Goal: Task Accomplishment & Management: Complete application form

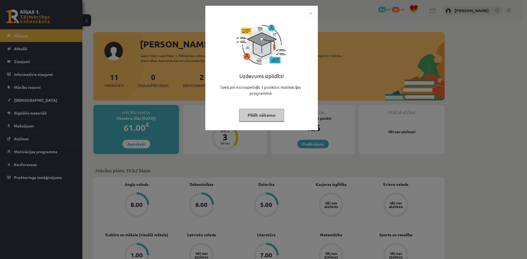
click at [147, 82] on div "Uzdevums izpildīts! Sveicam esi nopelnījis 1 punktus motivācijas programmā Pild…" at bounding box center [263, 129] width 527 height 259
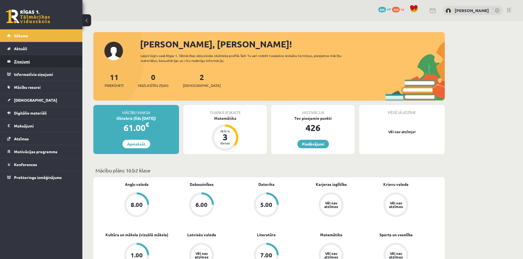
click at [29, 63] on legend "Ziņojumi 0" at bounding box center [44, 61] width 61 height 13
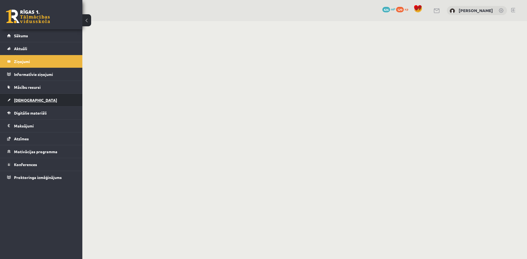
click at [45, 97] on link "[DEMOGRAPHIC_DATA]" at bounding box center [41, 100] width 68 height 13
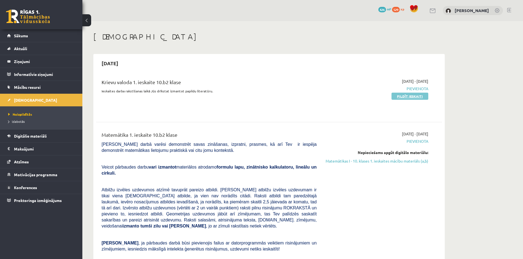
click at [416, 96] on link "Pildīt ieskaiti" at bounding box center [409, 96] width 37 height 7
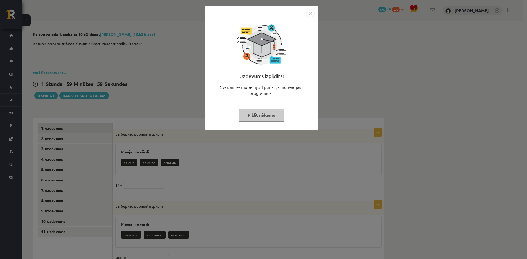
click at [312, 17] on img "Close" at bounding box center [310, 13] width 8 height 8
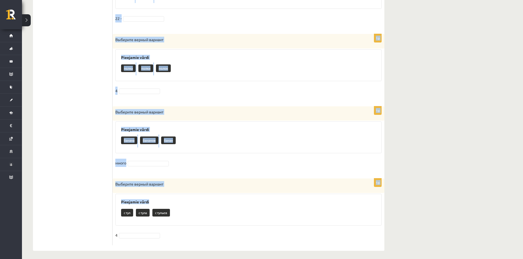
scroll to position [531, 0]
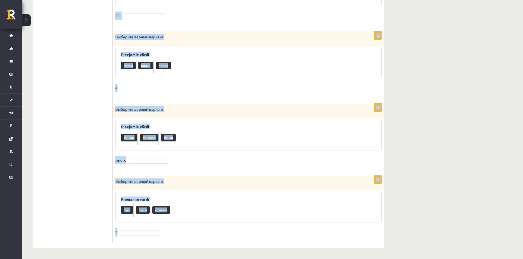
drag, startPoint x: 122, startPoint y: 80, endPoint x: 358, endPoint y: 232, distance: 280.6
copy form "Выберите верный вариант Pieejamie vārdi секунд секунда секунды 11 - 1p Выберите…"
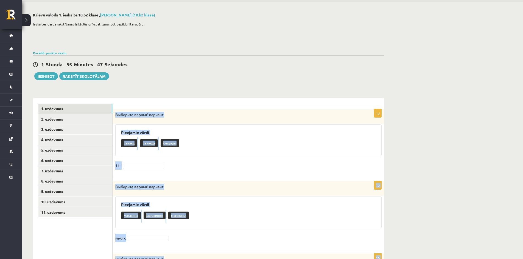
scroll to position [0, 0]
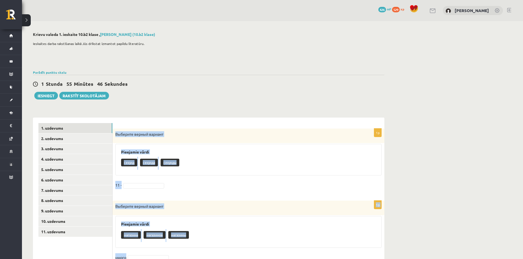
click at [238, 145] on div "Pieejamie vārdi секунд секунда секунды" at bounding box center [248, 160] width 266 height 32
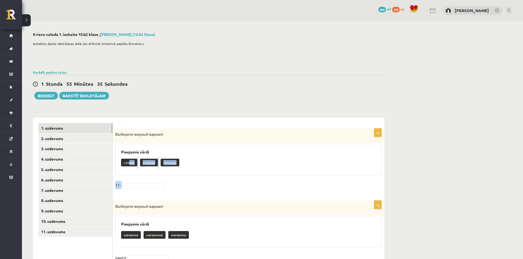
drag, startPoint x: 129, startPoint y: 161, endPoint x: 130, endPoint y: 179, distance: 17.3
click at [132, 183] on div "1p Выберите верный вариант Pieejamie vārdi секунд секунда секунды 11 -" at bounding box center [248, 162] width 272 height 67
click at [128, 166] on p "секунд" at bounding box center [129, 163] width 16 height 8
drag, startPoint x: 123, startPoint y: 163, endPoint x: 135, endPoint y: 164, distance: 12.4
click at [135, 164] on p "секунд" at bounding box center [129, 163] width 16 height 8
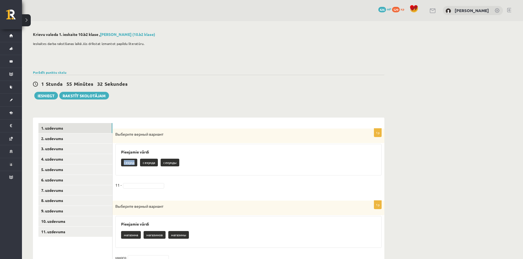
copy p "секунд"
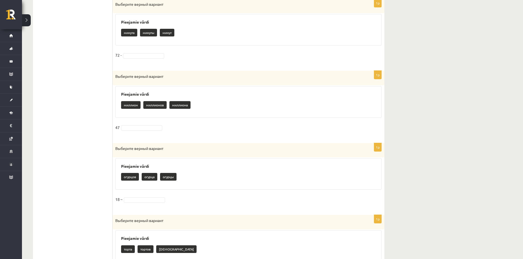
scroll to position [302, 0]
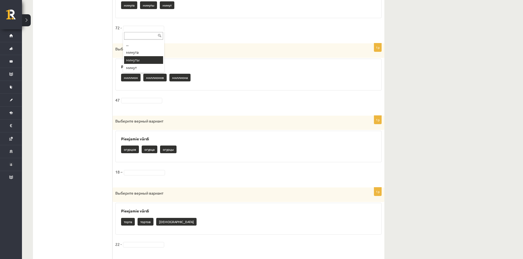
drag, startPoint x: 149, startPoint y: 61, endPoint x: 151, endPoint y: 59, distance: 3.0
click at [157, 97] on fieldset "47" at bounding box center [248, 102] width 266 height 12
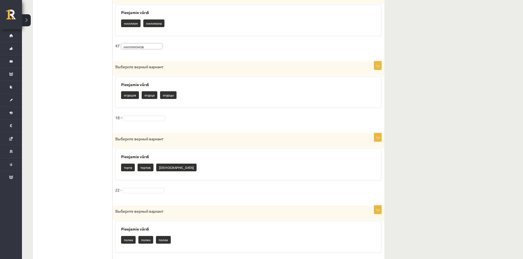
scroll to position [357, 0]
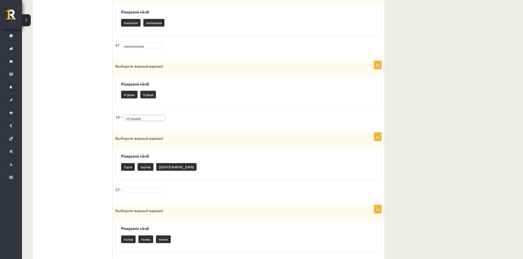
click at [145, 187] on fieldset "22 -" at bounding box center [248, 191] width 266 height 12
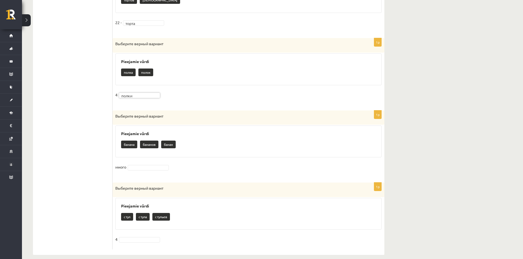
scroll to position [531, 0]
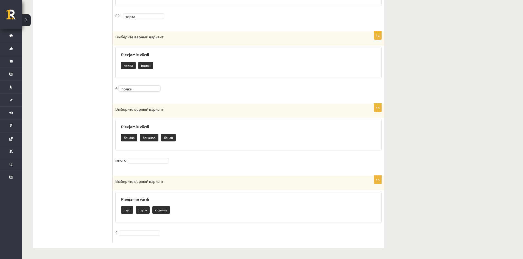
click at [149, 230] on fieldset "4" at bounding box center [248, 235] width 266 height 12
click at [146, 165] on fieldset "много" at bounding box center [248, 162] width 266 height 12
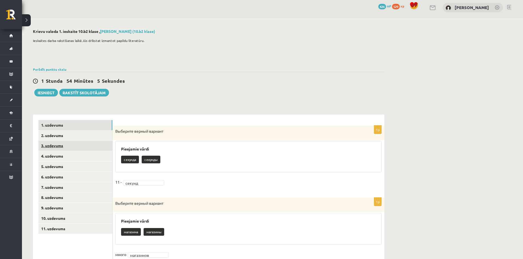
scroll to position [0, 0]
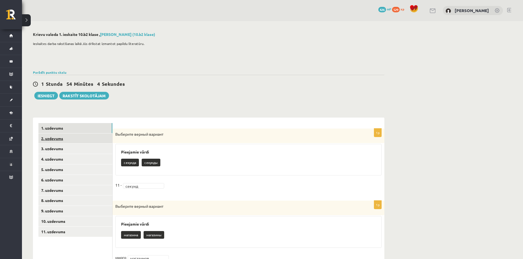
click at [53, 139] on link "2. uzdevums" at bounding box center [75, 139] width 74 height 10
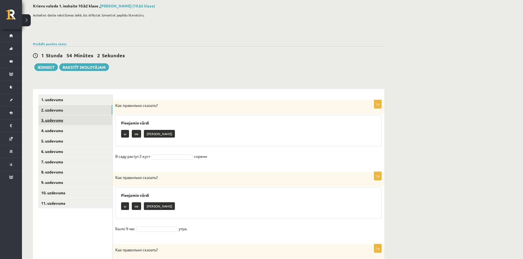
scroll to position [27, 0]
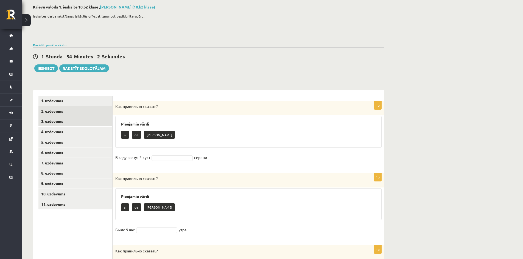
click at [73, 123] on link "3. uzdevums" at bounding box center [75, 121] width 74 height 10
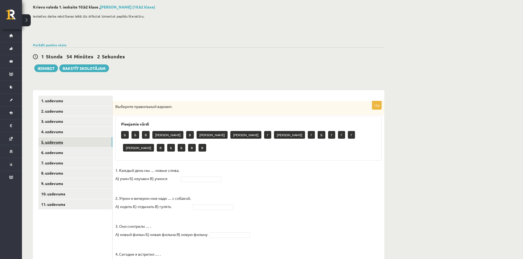
click at [72, 138] on link "5. uzdevums" at bounding box center [75, 142] width 74 height 10
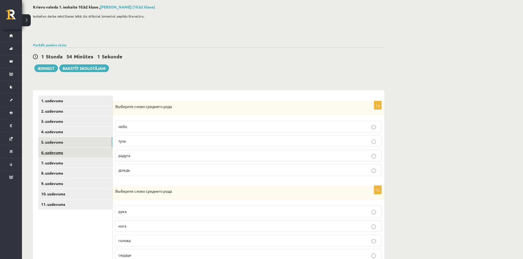
click at [71, 151] on link "6. uzdevums" at bounding box center [75, 153] width 74 height 10
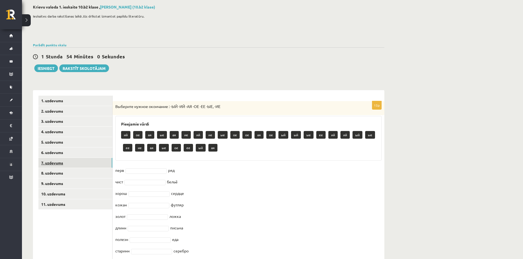
click at [70, 162] on link "7. uzdevums" at bounding box center [75, 163] width 74 height 10
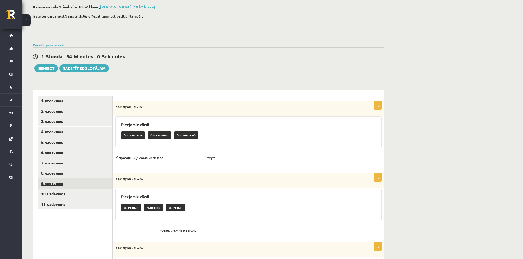
click at [70, 181] on link "9. uzdevums" at bounding box center [75, 184] width 74 height 10
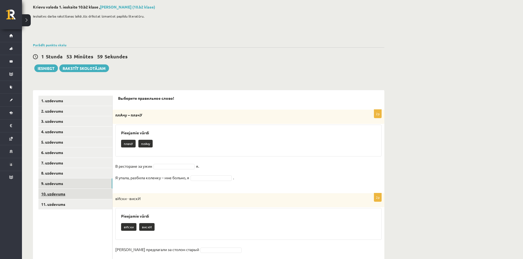
click at [72, 198] on link "10. uzdevums" at bounding box center [75, 194] width 74 height 10
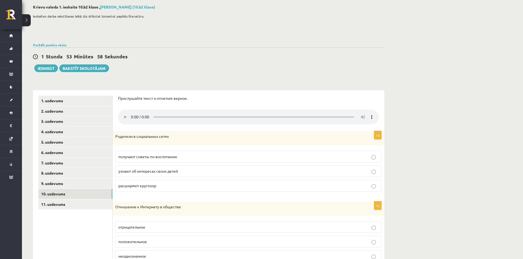
click at [71, 202] on link "11. uzdevums" at bounding box center [75, 204] width 74 height 10
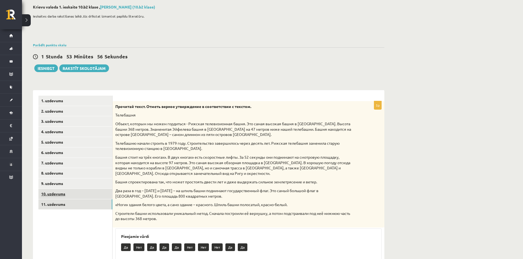
click at [68, 193] on link "10. uzdevums" at bounding box center [75, 194] width 74 height 10
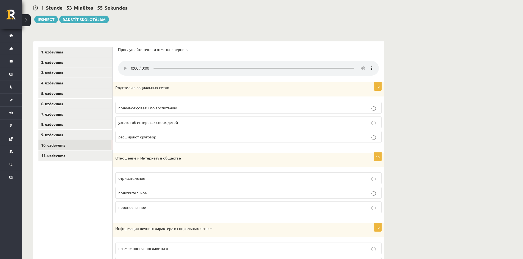
scroll to position [110, 0]
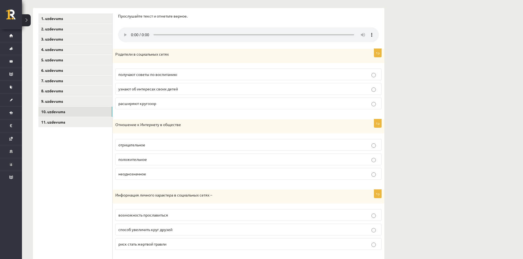
click at [385, 89] on div "**********" at bounding box center [208, 161] width 373 height 500
click at [370, 92] on p "узнают об интересах своих детей" at bounding box center [248, 89] width 260 height 6
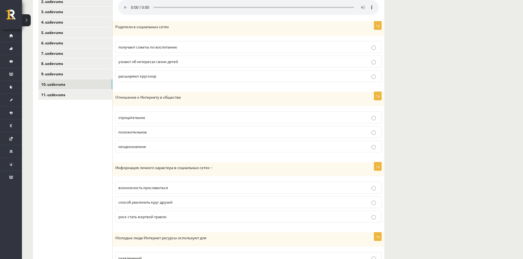
scroll to position [220, 0]
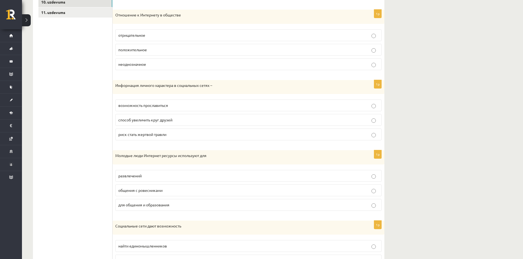
click at [372, 128] on fieldset "возможность прославиться способ увеличить круг друзей риск стать жертвой травли" at bounding box center [248, 119] width 266 height 45
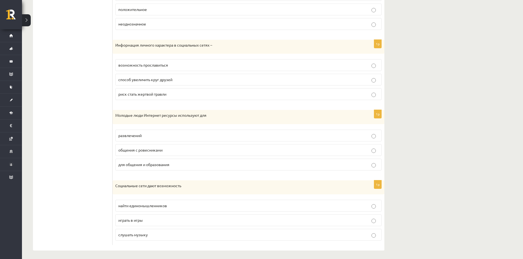
scroll to position [263, 0]
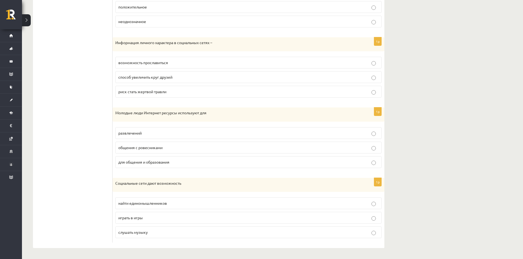
click at [371, 133] on p "развлечений" at bounding box center [248, 133] width 260 height 6
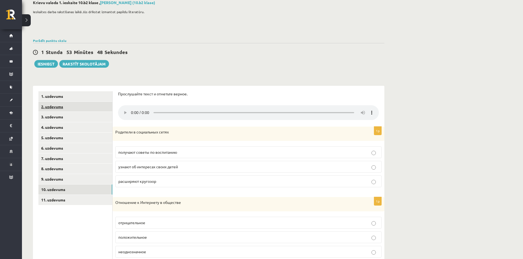
scroll to position [16, 0]
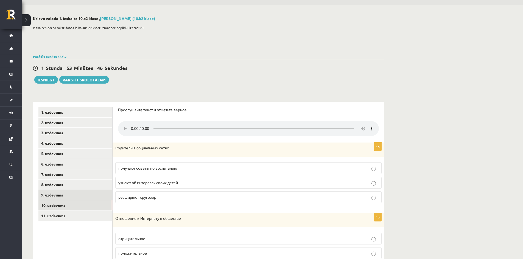
click at [51, 194] on link "9. uzdevums" at bounding box center [75, 195] width 74 height 10
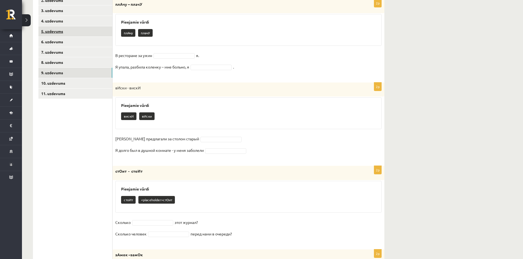
scroll to position [31, 0]
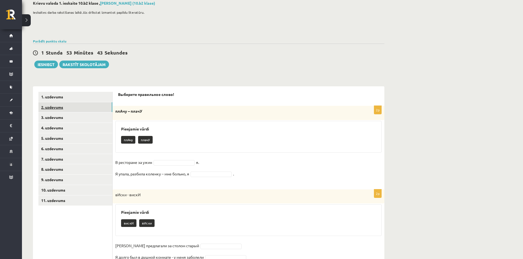
click at [53, 110] on link "2. uzdevums" at bounding box center [75, 107] width 74 height 10
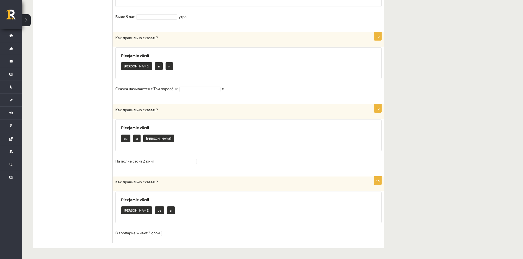
scroll to position [241, 0]
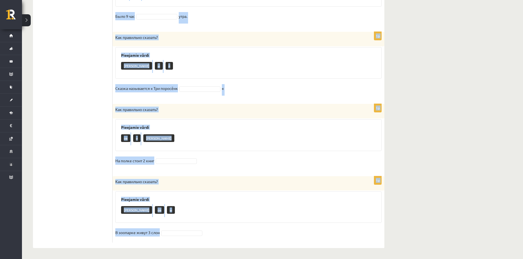
drag, startPoint x: 114, startPoint y: 102, endPoint x: 263, endPoint y: 233, distance: 198.3
click at [263, 233] on form "1p Как правильно сказать? Pieejamie vārdi ы ов а В саду растут 2 куст сирени 1p…" at bounding box center [248, 62] width 261 height 361
copy form "Как правильно сказать? Pieejamie vārdi ы ов а В саду растут 2 куст сирени 1p Ка…"
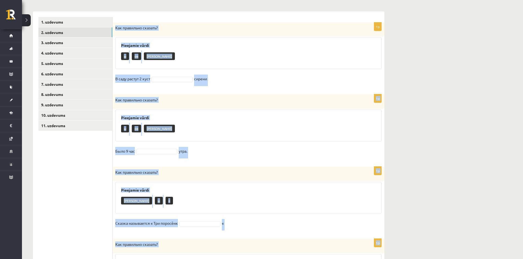
scroll to position [49, 0]
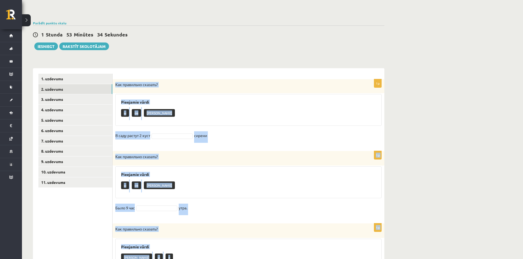
click at [228, 98] on div "Pieejamie vārdi ы ов а" at bounding box center [248, 110] width 266 height 32
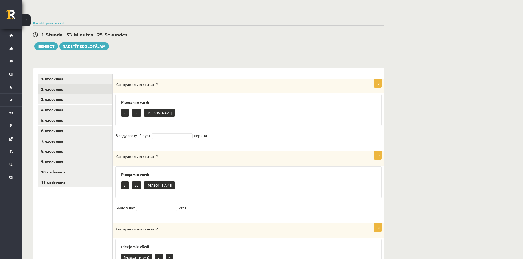
click at [165, 139] on fieldset "В саду растут 2 куст сирени" at bounding box center [248, 137] width 266 height 12
drag, startPoint x: 162, startPoint y: 173, endPoint x: 303, endPoint y: 43, distance: 192.2
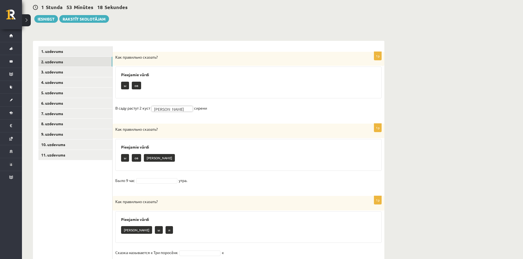
click at [140, 178] on fieldset "Было 9 час утра." at bounding box center [248, 182] width 266 height 12
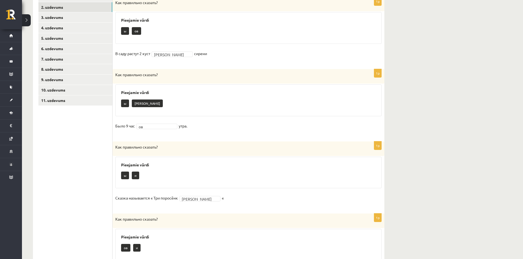
scroll to position [22, 0]
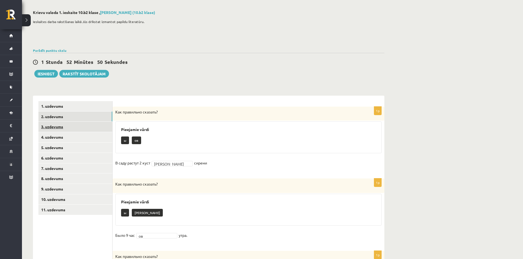
click at [52, 125] on link "3. uzdevums" at bounding box center [75, 127] width 74 height 10
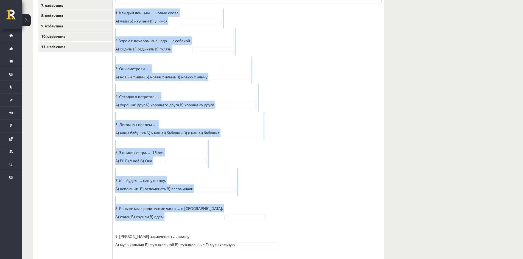
scroll to position [213, 0]
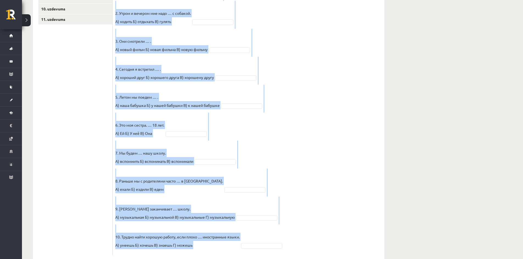
drag, startPoint x: 113, startPoint y: 111, endPoint x: 260, endPoint y: 226, distance: 187.3
click at [260, 226] on div "10p Выберите правильный вариант. Pieejamie vārdi Б А Б Б Б Г Б В А В В А Г А Г …" at bounding box center [248, 85] width 272 height 339
copy div "Выберите правильный вариант. Pieejamie vārdi Б А Б Б Б Г Б В А В В А Г А Г А В …"
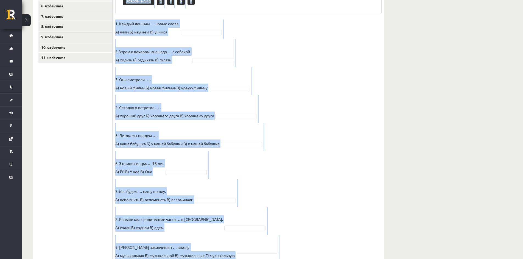
scroll to position [75, 0]
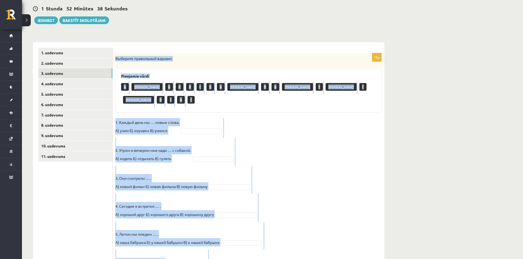
click at [364, 187] on fieldset "1. Каждый день мы … новые слова. А) учим Б) изучаем В) учимся 2. Утром и вечеро…" at bounding box center [248, 254] width 266 height 272
click at [341, 170] on fieldset "1. Каждый день мы … новые слова. А) учим Б) изучаем В) учимся 2. Утром и вечеро…" at bounding box center [248, 254] width 266 height 272
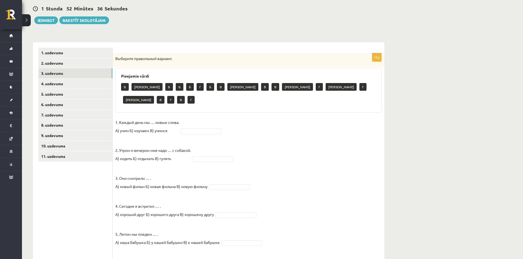
click at [201, 118] on fieldset "1. Каждый день мы … новые слова. А) учим Б) изучаем В) учимся 2. Утром и вечеро…" at bounding box center [248, 254] width 266 height 272
click at [197, 118] on fieldset "1. Каждый день мы … новые слова. А) учим Б) изучаем В) учимся 2. Утром и вечеро…" at bounding box center [248, 254] width 266 height 272
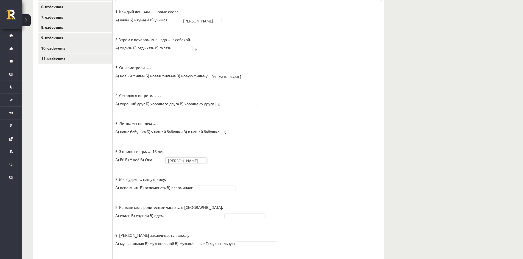
scroll to position [185, 0]
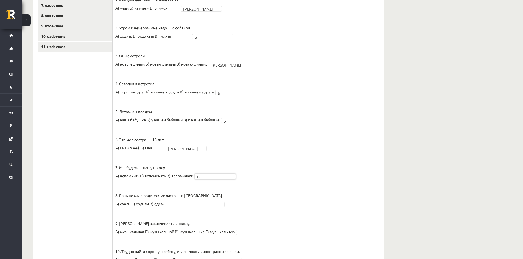
click at [213, 209] on fieldset "1. Каждый день мы … новые слова. А) учим Б) изучаем В) учимся А * 2. Утром и ве…" at bounding box center [248, 132] width 266 height 272
click at [250, 229] on fieldset "1. Каждый день мы … новые слова. А) учим Б) изучаем В) учимся А * 2. Утром и ве…" at bounding box center [248, 132] width 266 height 272
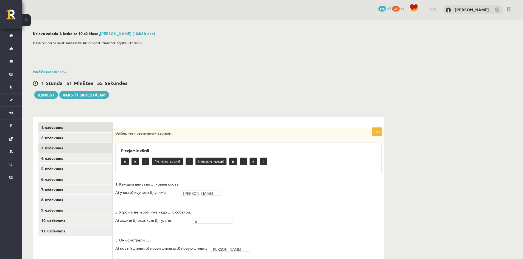
scroll to position [0, 0]
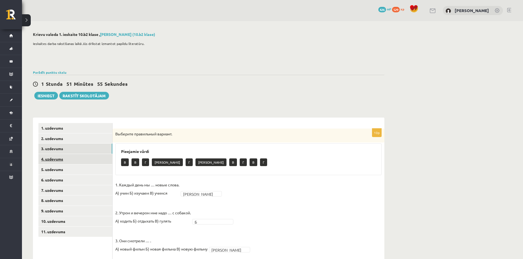
click at [68, 156] on link "4. uzdevums" at bounding box center [75, 159] width 74 height 10
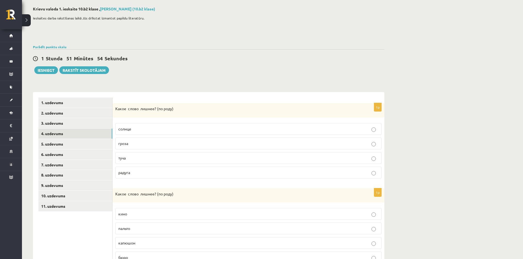
scroll to position [55, 0]
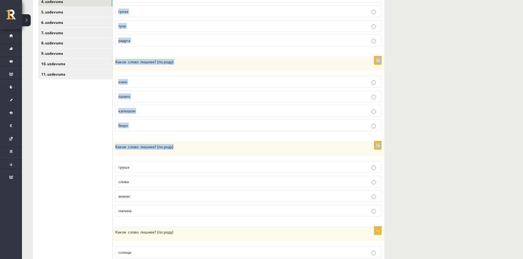
drag, startPoint x: 114, startPoint y: 78, endPoint x: 274, endPoint y: 145, distance: 173.6
click at [274, 146] on form "1p Какое слово лишнее? ( по родy) солнце гроза туча радуга 1p Какое слово лишне…" at bounding box center [248, 178] width 261 height 426
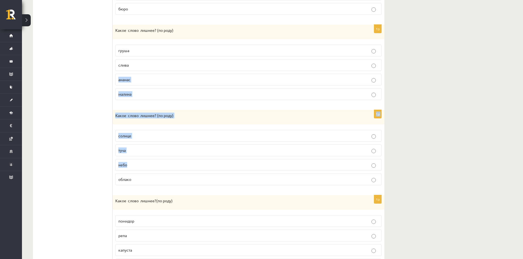
drag, startPoint x: 274, startPoint y: 145, endPoint x: 252, endPoint y: 165, distance: 29.3
click at [263, 162] on form "1p Какое слово лишнее? ( по родy) солнце гроза туча радуга 1p Какое слово лишне…" at bounding box center [248, 62] width 261 height 426
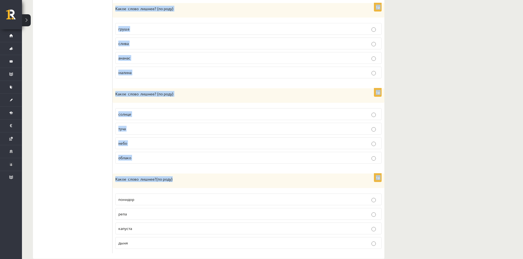
scroll to position [307, 0]
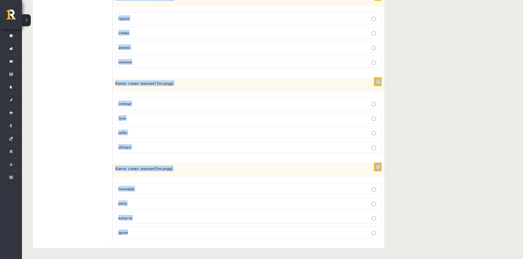
drag, startPoint x: 114, startPoint y: 134, endPoint x: 254, endPoint y: 234, distance: 171.6
click at [254, 234] on form "1p Какое слово лишнее? ( по родy) солнце гроза туча радуга 1p Какое слово лишне…" at bounding box center [248, 29] width 261 height 426
copy form "Какое слово лишнее? ( по родy) солнце гроза туча радуга 1p Какое слово лишнее? …"
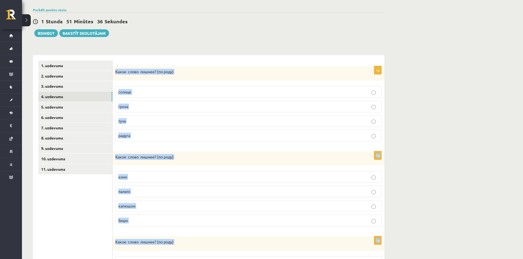
scroll to position [60, 0]
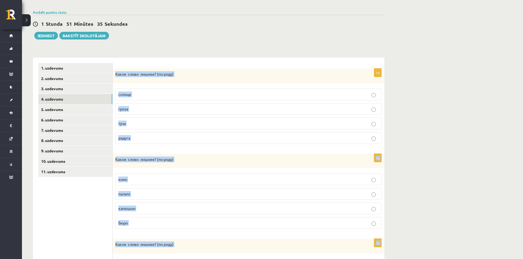
click at [464, 156] on div "**********" at bounding box center [272, 233] width 501 height 545
click at [426, 127] on div "**********" at bounding box center [272, 233] width 501 height 545
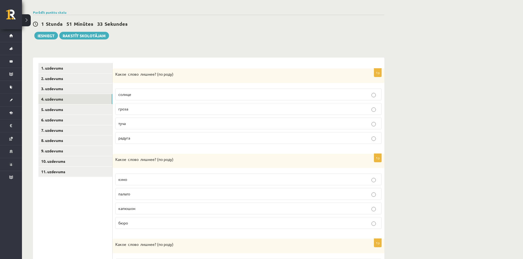
click at [181, 112] on label "гроза" at bounding box center [248, 109] width 266 height 12
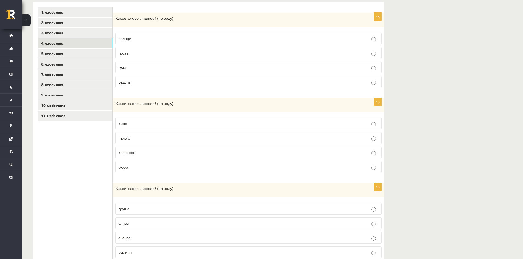
scroll to position [115, 0]
click at [141, 152] on p "капюшон" at bounding box center [248, 154] width 260 height 6
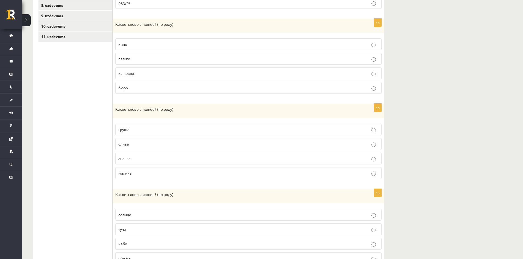
scroll to position [225, 0]
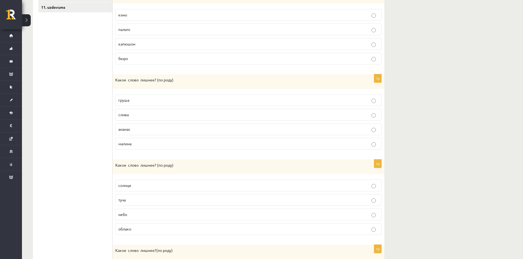
click at [135, 130] on p "ананас" at bounding box center [248, 129] width 260 height 6
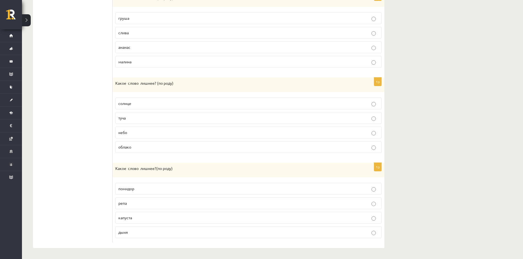
scroll to position [307, 0]
click at [119, 117] on span "туча" at bounding box center [121, 118] width 7 height 5
click at [135, 192] on label "помидор" at bounding box center [248, 189] width 266 height 12
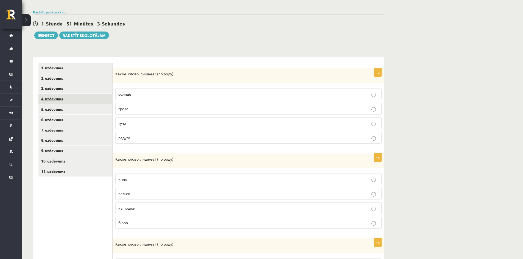
scroll to position [60, 0]
click at [55, 106] on link "5. uzdevums" at bounding box center [75, 110] width 74 height 10
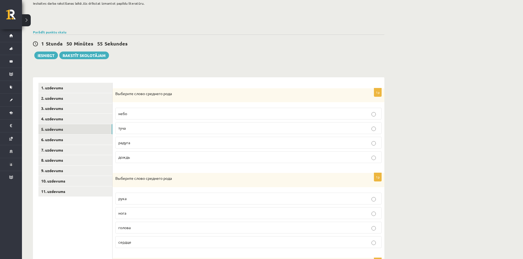
scroll to position [31, 0]
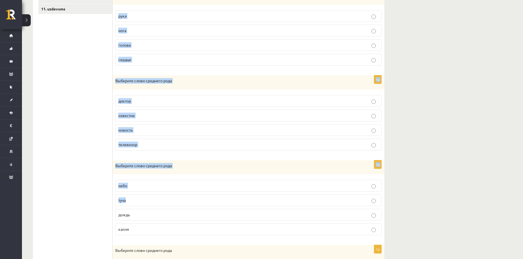
drag, startPoint x: 115, startPoint y: 104, endPoint x: 267, endPoint y: 190, distance: 174.6
click at [268, 191] on form "1p Выберите слово среднего рода небо туча радуга дождь 1p Выберите слово средне…" at bounding box center [248, 112] width 261 height 425
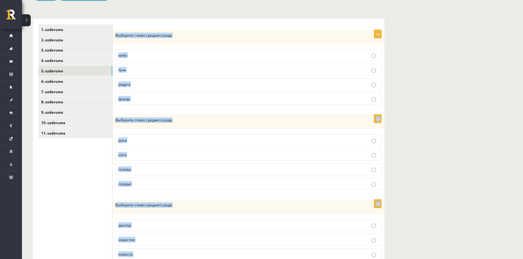
scroll to position [86, 0]
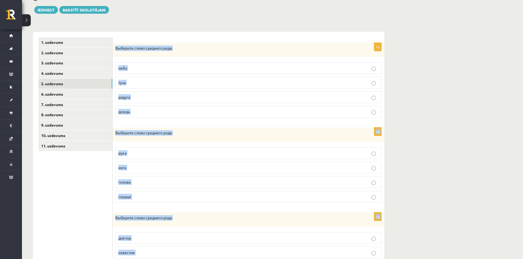
click at [285, 87] on label "туча" at bounding box center [248, 83] width 266 height 12
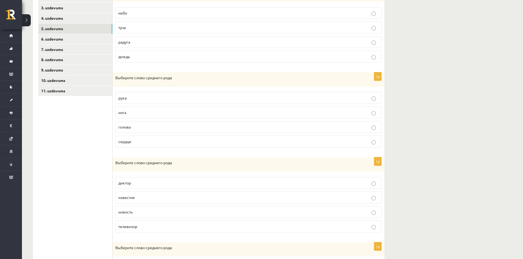
scroll to position [168, 0]
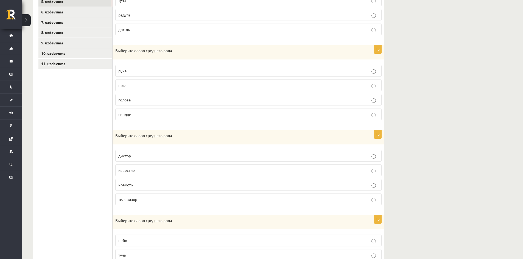
click at [378, 90] on label "нога" at bounding box center [248, 86] width 266 height 12
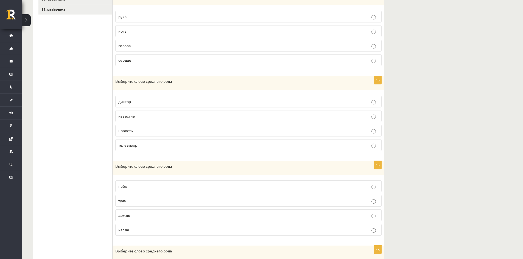
scroll to position [223, 0]
click at [370, 139] on label "телевизор" at bounding box center [248, 145] width 266 height 12
click at [371, 104] on p "диктор" at bounding box center [248, 101] width 260 height 6
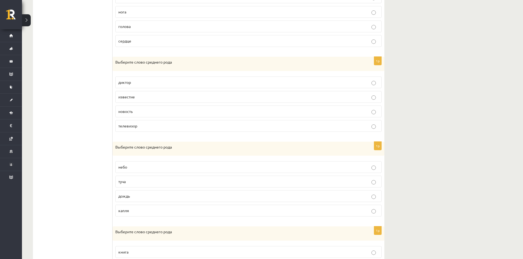
scroll to position [305, 0]
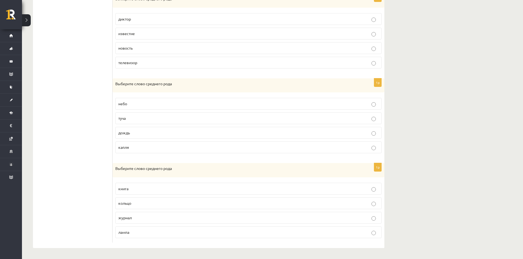
click at [372, 153] on label "капля" at bounding box center [248, 148] width 266 height 12
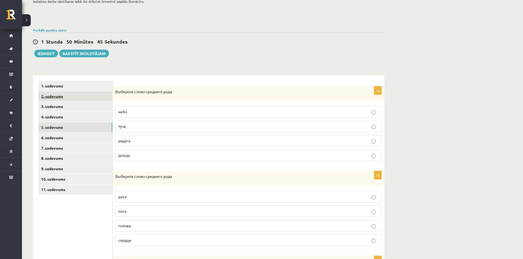
scroll to position [31, 0]
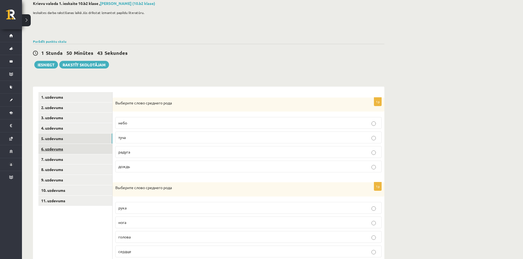
click at [55, 151] on link "6. uzdevums" at bounding box center [75, 149] width 74 height 10
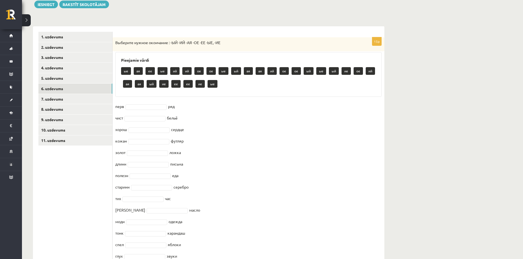
scroll to position [127, 0]
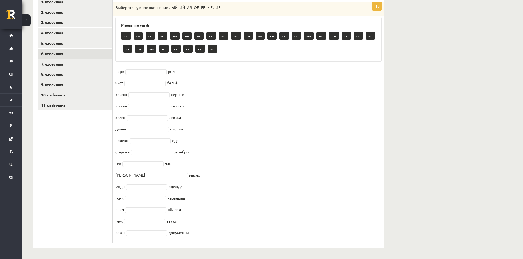
drag, startPoint x: 116, startPoint y: 62, endPoint x: 282, endPoint y: 232, distance: 237.3
click at [282, 232] on div "15p Выберите нужное окончание : -ЫЙ -ИЙ -АЯ -ОЕ -ЕЕ -ЫЕ, -ИЕ Pieejamie vārdi ые…" at bounding box center [248, 122] width 272 height 241
copy div "Выберите нужное окончание : -ЫЙ -ИЙ -АЯ -ОЕ -ЕЕ -ЫЕ, -ИЕ Pieejamie vārdi ые ая …"
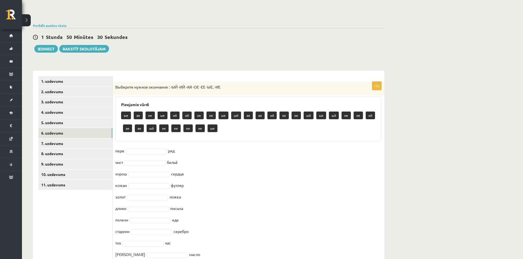
scroll to position [44, 0]
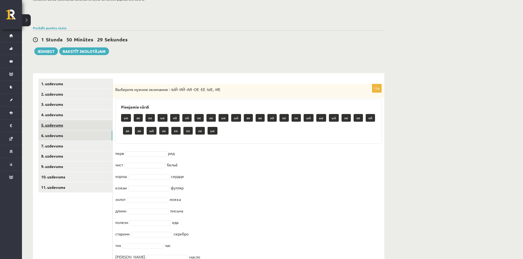
click at [55, 130] on link "5. uzdevums" at bounding box center [75, 125] width 74 height 10
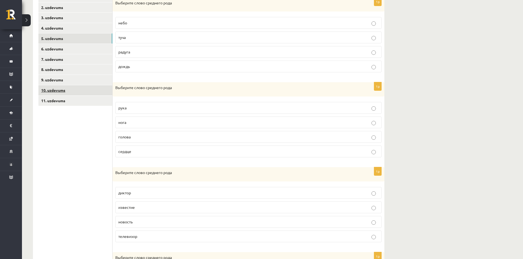
scroll to position [99, 0]
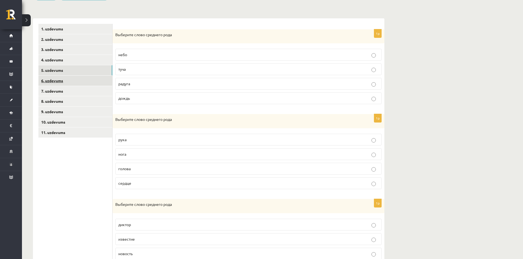
click at [59, 81] on link "6. uzdevums" at bounding box center [75, 81] width 74 height 10
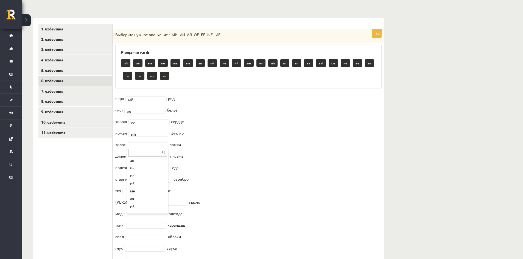
scroll to position [54, 0]
click at [142, 161] on input "text" at bounding box center [148, 165] width 39 height 8
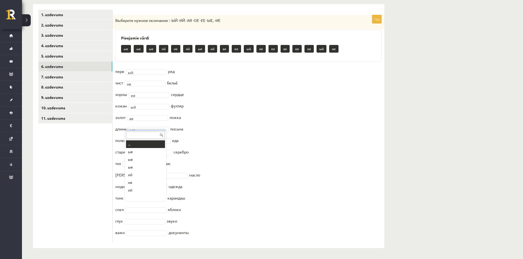
scroll to position [7, 0]
drag, startPoint x: 140, startPoint y: 209, endPoint x: 145, endPoint y: 201, distance: 9.3
click at [136, 225] on fieldset "перв ый ** ряд чист ое ** бельё хорош ее ** сердце кожан ый ** футляр золот ая …" at bounding box center [248, 153] width 266 height 173
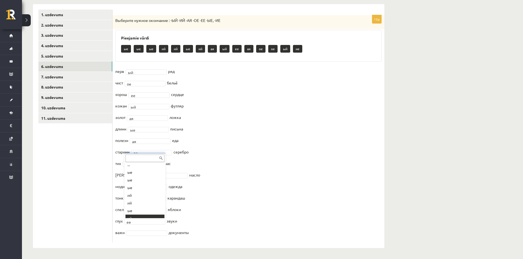
scroll to position [0, 0]
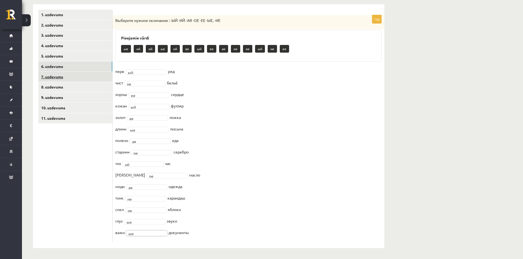
click at [75, 80] on link "7. uzdevums" at bounding box center [75, 77] width 74 height 10
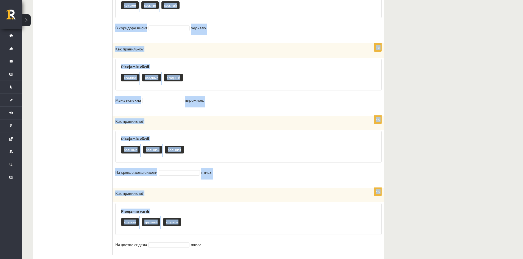
scroll to position [601, 0]
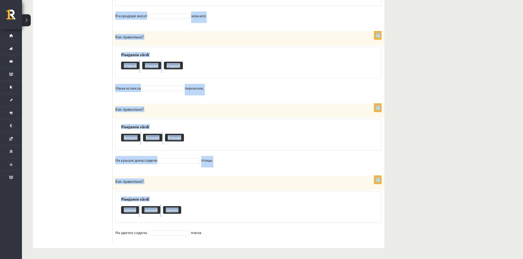
drag, startPoint x: 117, startPoint y: 137, endPoint x: 253, endPoint y: 228, distance: 163.9
copy form "Как правильно? Pieejamie vārdi бисквитное бисквитная бисквитный К празднику мам…"
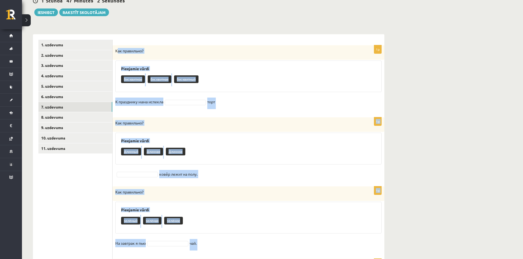
scroll to position [0, 0]
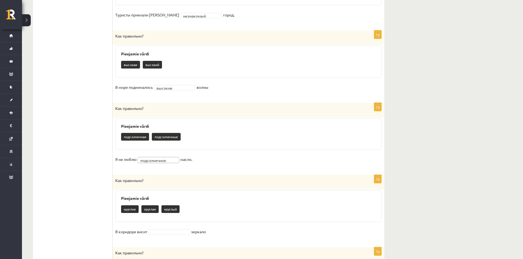
scroll to position [439, 0]
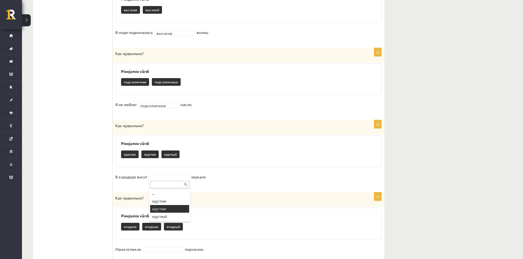
drag, startPoint x: 165, startPoint y: 207, endPoint x: 218, endPoint y: 212, distance: 52.7
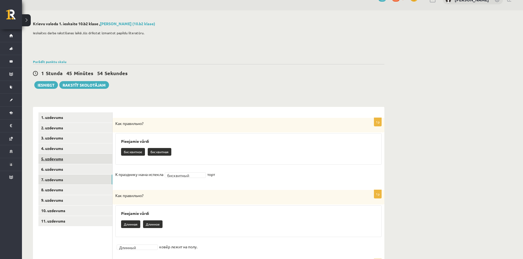
scroll to position [0, 0]
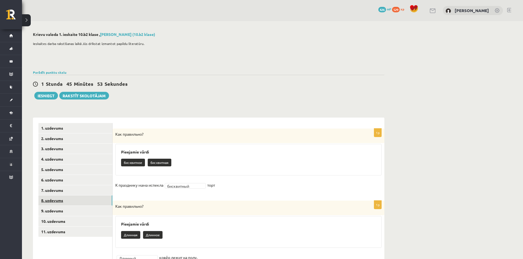
click at [75, 199] on link "8. uzdevums" at bounding box center [75, 201] width 74 height 10
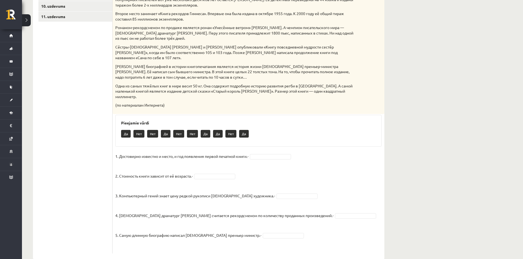
scroll to position [216, 0]
click at [277, 179] on fieldset "1. Достоверно известно и место, и год появления первой печатной книги.- Да ** 2…" at bounding box center [248, 201] width 266 height 99
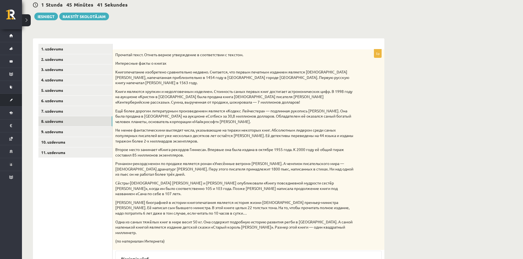
scroll to position [79, 0]
click at [99, 131] on link "9. uzdevums" at bounding box center [75, 132] width 74 height 10
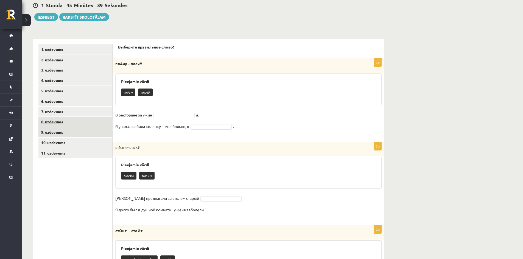
click at [73, 120] on link "8. uzdevums" at bounding box center [75, 122] width 74 height 10
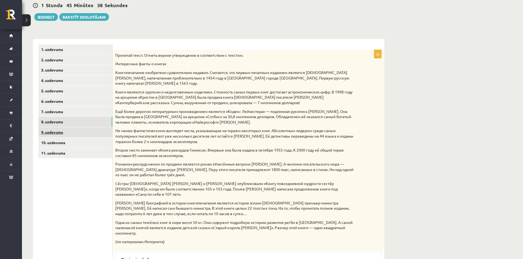
click at [79, 131] on link "9. uzdevums" at bounding box center [75, 132] width 74 height 10
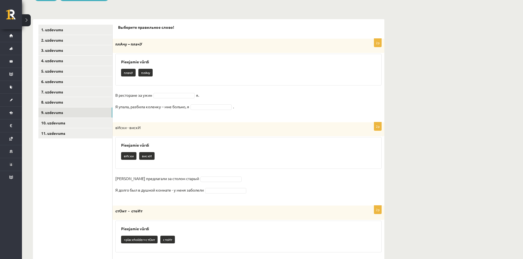
scroll to position [86, 0]
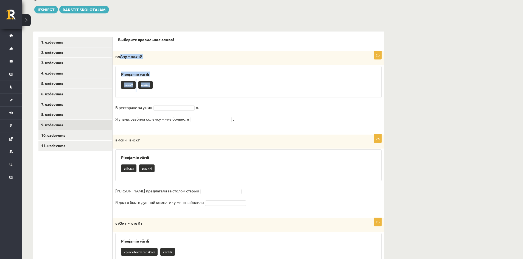
drag, startPoint x: 119, startPoint y: 56, endPoint x: 168, endPoint y: 69, distance: 50.7
click at [171, 73] on div "2p плАчу – плачУ Pieejamie vārdi плачУ плАчу В ресторане за ужин я. Я упала, ра…" at bounding box center [248, 90] width 272 height 78
click at [211, 64] on div "плАчу – плачУ" at bounding box center [248, 58] width 272 height 14
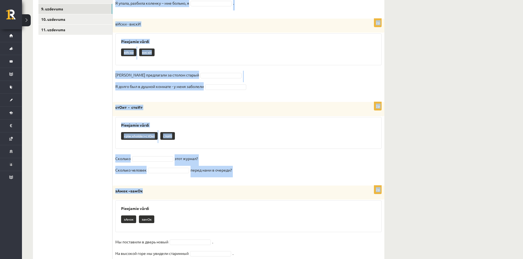
scroll to position [223, 0]
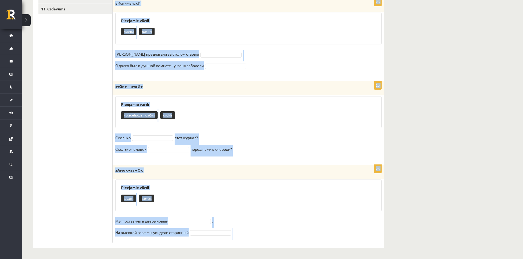
drag, startPoint x: 114, startPoint y: 58, endPoint x: 271, endPoint y: 234, distance: 235.9
click at [271, 234] on form "Выберите правильное слово! 2p плАчу – плачУ Pieejamie vārdi плачУ плАчу В ресто…" at bounding box center [248, 71] width 261 height 343
copy form "плАчу – плачУ Pieejamie vārdi плачУ плАчу В ресторане за ужин я. Я упала, разби…"
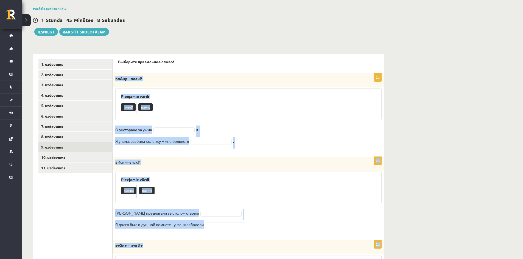
scroll to position [59, 0]
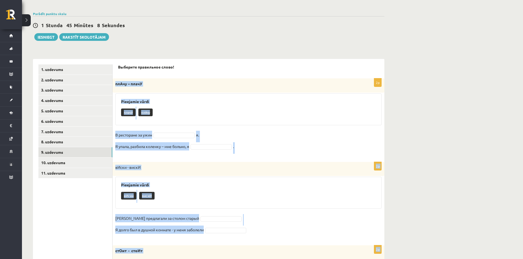
click at [263, 112] on div "плачУ плАчу" at bounding box center [248, 113] width 255 height 13
click at [209, 128] on div "2p плАчу – плачУ Pieejamie vārdi плачУ плАчу В ресторане за ужин я. Я упала, ра…" at bounding box center [248, 117] width 272 height 78
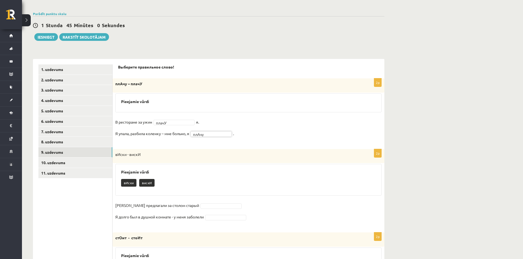
click at [168, 126] on fieldset "В ресторане за ужин плачУ ***** я. Я упала, разбила коленку – мне больно, я плА…" at bounding box center [248, 129] width 266 height 23
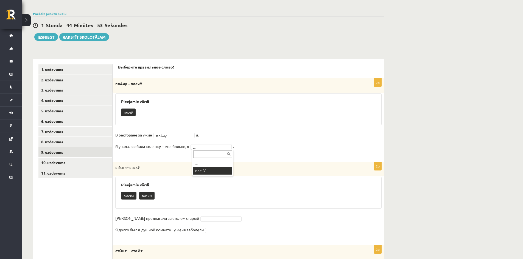
drag, startPoint x: 203, startPoint y: 168, endPoint x: 200, endPoint y: 167, distance: 3.3
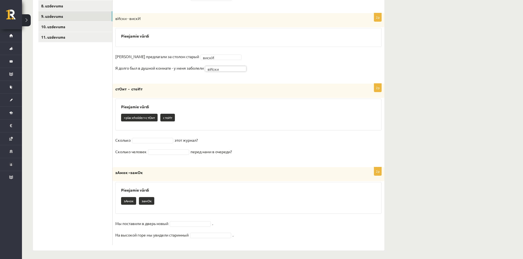
scroll to position [196, 0]
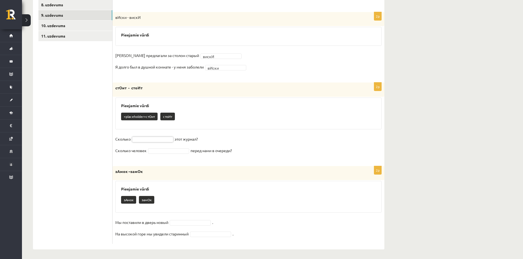
drag, startPoint x: 178, startPoint y: 152, endPoint x: 179, endPoint y: 157, distance: 4.7
drag, startPoint x: 172, startPoint y: 181, endPoint x: 168, endPoint y: 170, distance: 11.6
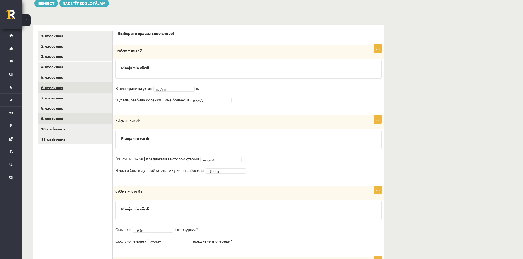
scroll to position [89, 0]
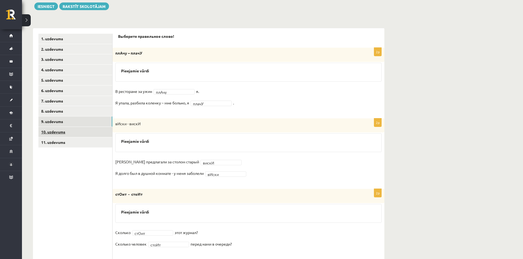
click at [51, 135] on link "10. uzdevums" at bounding box center [75, 132] width 74 height 10
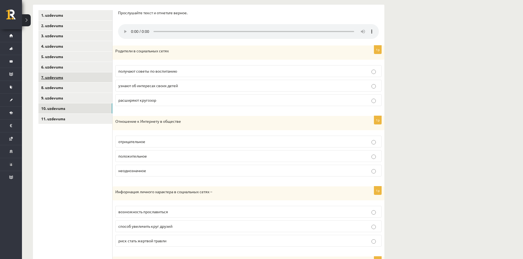
scroll to position [71, 0]
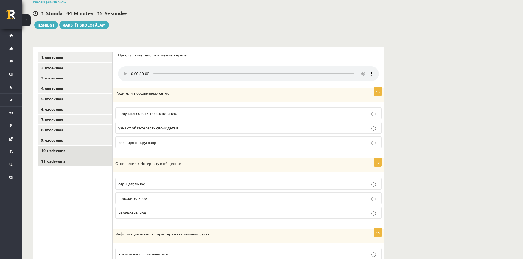
click at [58, 157] on link "11. uzdevums" at bounding box center [75, 161] width 74 height 10
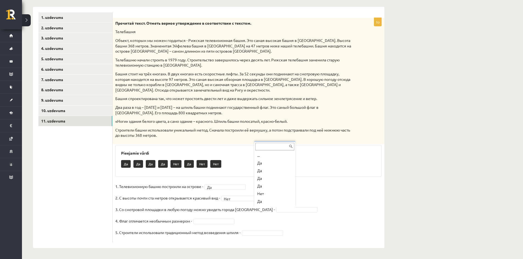
scroll to position [7, 0]
drag, startPoint x: 262, startPoint y: 187, endPoint x: 267, endPoint y: 208, distance: 21.5
click at [209, 218] on fieldset "1. Телевизионную башню построили на острове - Да ** 2. С высоты почти ста метро…" at bounding box center [248, 211] width 266 height 58
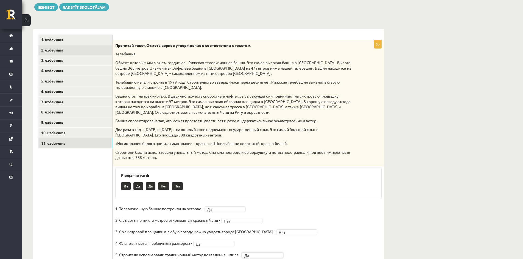
scroll to position [27, 0]
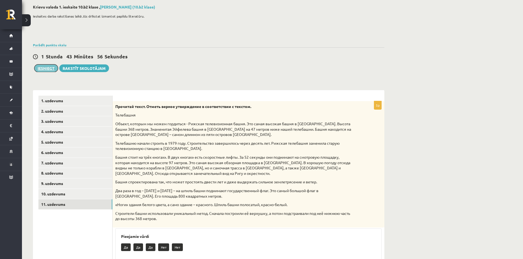
click at [47, 70] on button "Iesniegt" at bounding box center [46, 68] width 24 height 8
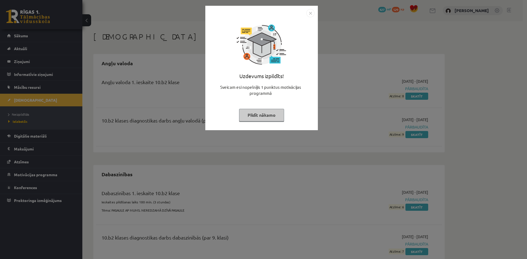
click at [306, 15] on img "Close" at bounding box center [310, 13] width 8 height 8
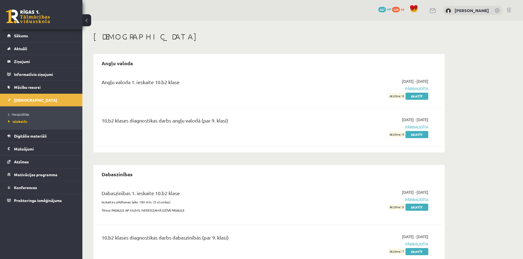
click at [507, 12] on link at bounding box center [509, 10] width 4 height 4
